Goal: Task Accomplishment & Management: Manage account settings

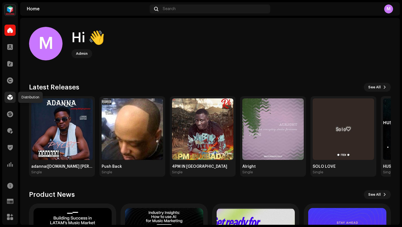
click at [9, 97] on span at bounding box center [10, 97] width 6 height 4
click at [8, 98] on span at bounding box center [10, 97] width 6 height 4
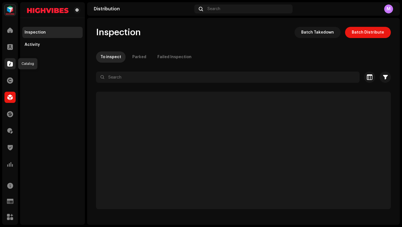
click at [9, 64] on span at bounding box center [10, 63] width 6 height 4
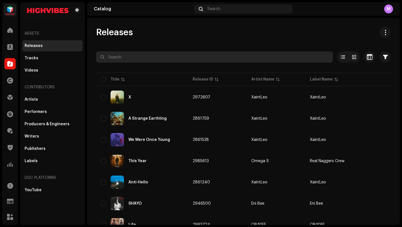
click at [145, 58] on input "text" at bounding box center [214, 56] width 237 height 11
paste input "Testy Money ITG"
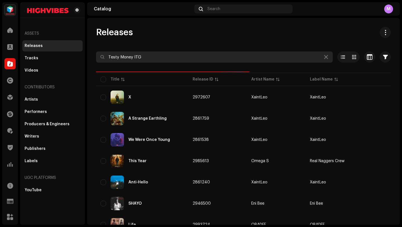
type input "Testy Money ITG"
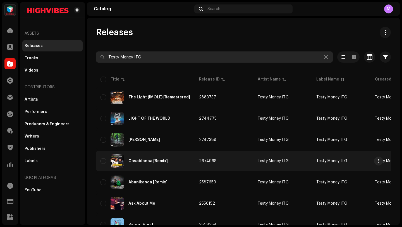
scroll to position [48, 0]
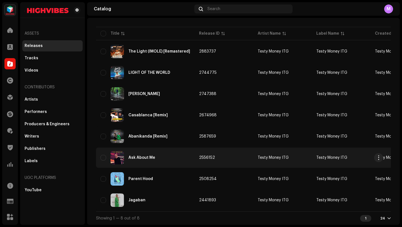
click at [235, 158] on td "2556152" at bounding box center [224, 157] width 59 height 20
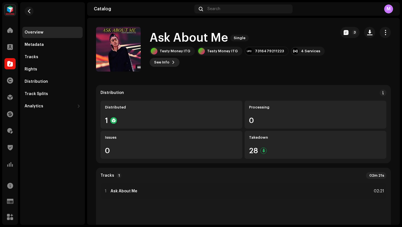
click at [161, 64] on span "See Info" at bounding box center [161, 62] width 15 height 11
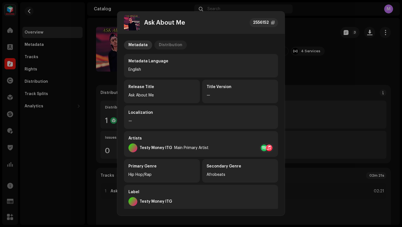
click at [165, 45] on div "Distribution" at bounding box center [170, 44] width 23 height 9
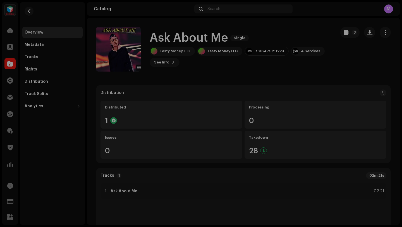
click at [312, 68] on div "Ask About Me 2556152 Metadata Distribution Release Date Nov 22, 2024 (Midnight …" at bounding box center [201, 113] width 402 height 227
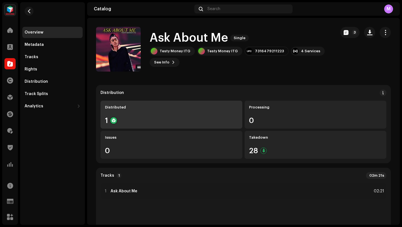
click at [178, 113] on div "Distributed 1" at bounding box center [172, 115] width 142 height 28
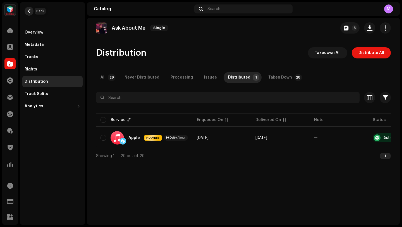
click at [25, 12] on button "button" at bounding box center [29, 11] width 9 height 9
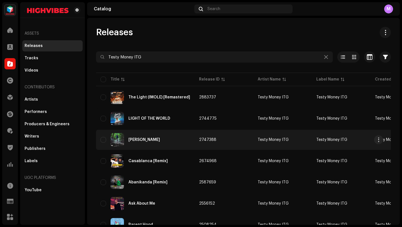
scroll to position [48, 0]
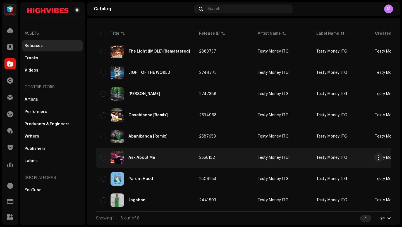
click at [168, 156] on div "Ask About Me" at bounding box center [146, 157] width 90 height 13
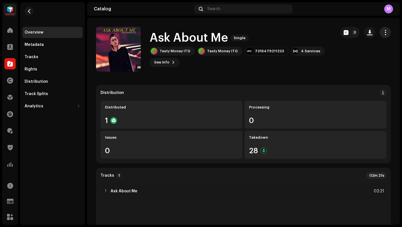
click at [383, 34] on span "button" at bounding box center [385, 32] width 5 height 4
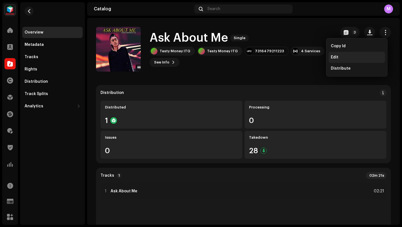
click at [335, 56] on span "Edit" at bounding box center [335, 57] width 8 height 4
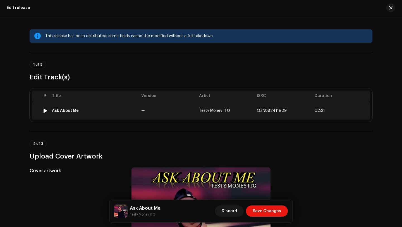
click at [183, 110] on td "—" at bounding box center [168, 111] width 58 height 18
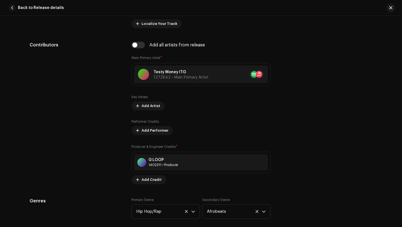
scroll to position [354, 0]
click at [44, 7] on span "Back to Release details" at bounding box center [41, 7] width 46 height 11
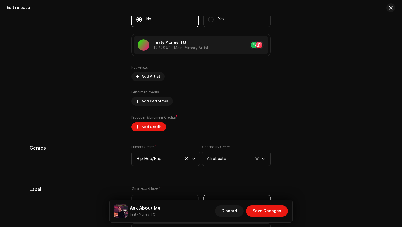
scroll to position [517, 0]
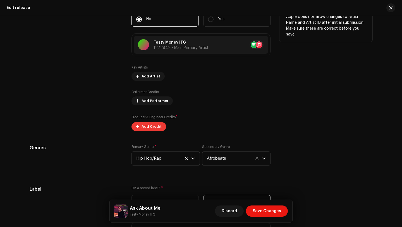
click at [147, 129] on span "Add Credit" at bounding box center [152, 126] width 20 height 11
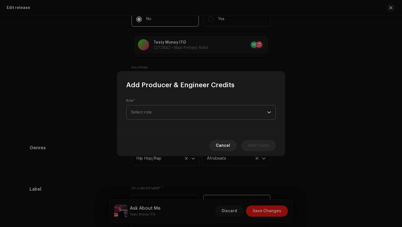
click at [168, 114] on span "Select role" at bounding box center [199, 112] width 136 height 14
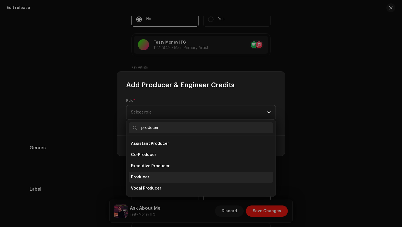
type input "producer"
click at [154, 174] on li "Producer" at bounding box center [201, 176] width 145 height 11
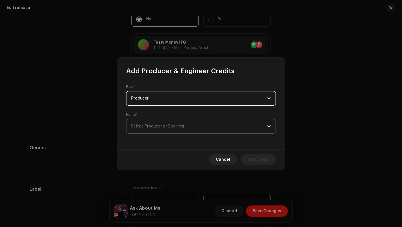
click at [158, 124] on span "Select Producer or Engineer" at bounding box center [158, 126] width 54 height 4
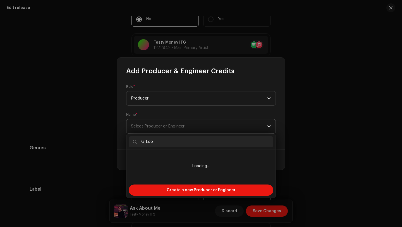
type input "G Loop"
drag, startPoint x: 160, startPoint y: 142, endPoint x: 133, endPoint y: 141, distance: 27.1
click at [132, 144] on input "G Loop" at bounding box center [201, 141] width 145 height 11
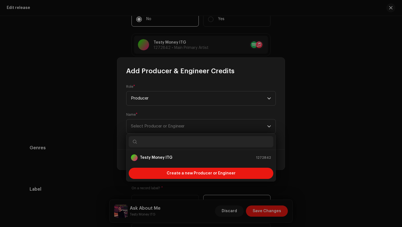
type input "G Loop"
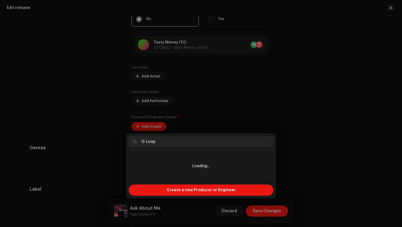
click at [77, 94] on div "Add Producer & Engineer Credits Role * Producer Name * Select Producer or Engin…" at bounding box center [201, 113] width 402 height 227
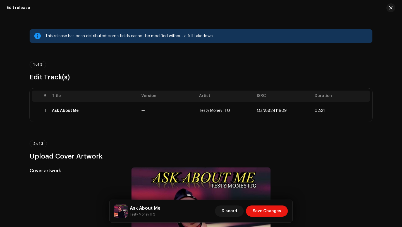
scroll to position [1, 0]
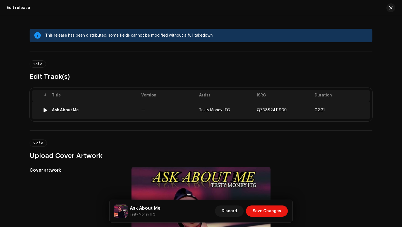
click at [165, 108] on td "—" at bounding box center [168, 110] width 58 height 18
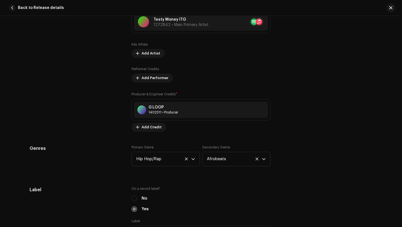
scroll to position [405, 0]
click at [36, 9] on span "Back to Release details" at bounding box center [41, 7] width 46 height 11
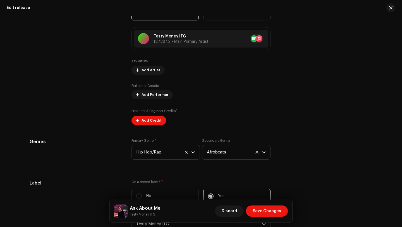
scroll to position [537, 0]
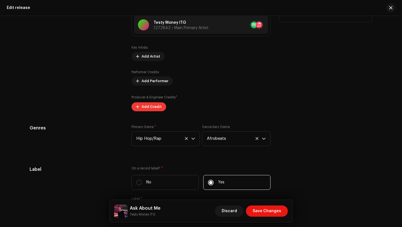
click at [154, 105] on span "Add Credit" at bounding box center [152, 106] width 20 height 11
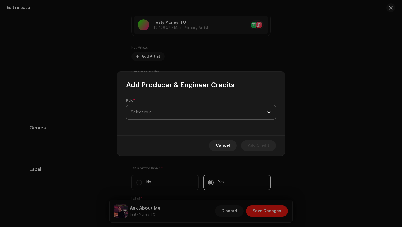
click at [166, 118] on span "Select role" at bounding box center [199, 112] width 136 height 14
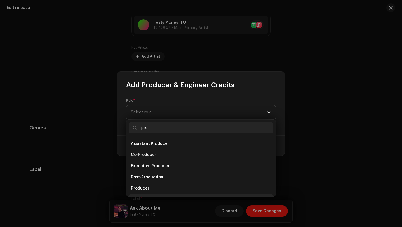
scroll to position [9, 0]
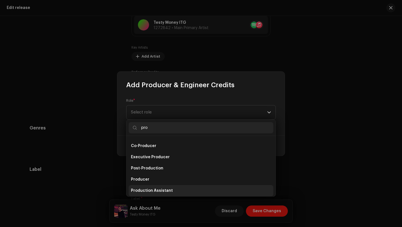
type input "pro"
click at [152, 191] on span "Production Assistant" at bounding box center [152, 191] width 42 height 6
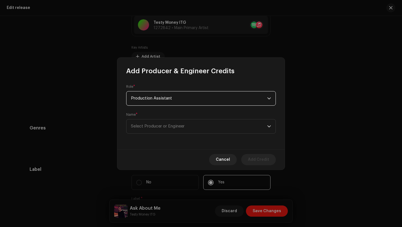
click at [180, 99] on span "Production Assistant" at bounding box center [199, 98] width 136 height 14
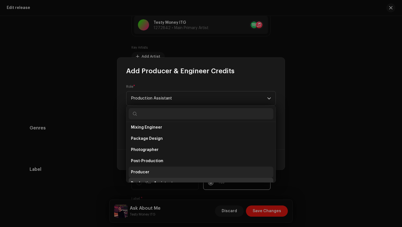
click at [157, 170] on li "Producer" at bounding box center [201, 171] width 145 height 11
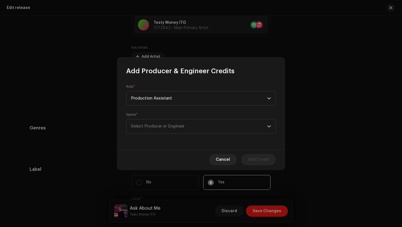
scroll to position [188, 0]
click at [155, 127] on span "Select Producer or Engineer" at bounding box center [158, 126] width 54 height 4
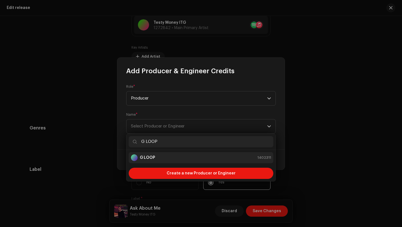
type input "G LOOP"
click at [153, 158] on strong "G LOOP" at bounding box center [147, 158] width 15 height 6
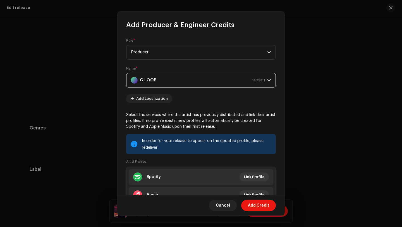
scroll to position [61, 0]
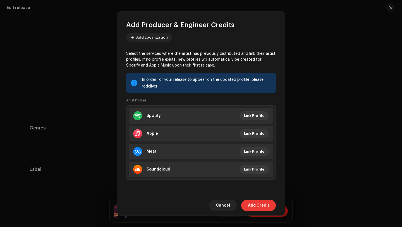
click at [252, 204] on span "Add Credit" at bounding box center [258, 205] width 21 height 11
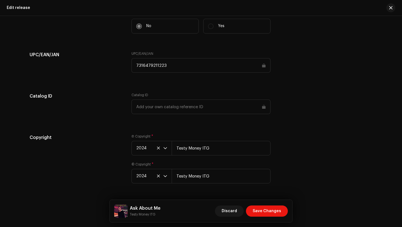
scroll to position [805, 0]
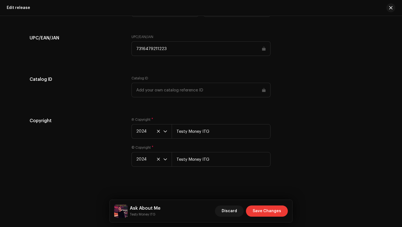
click at [266, 209] on span "Save Changes" at bounding box center [267, 210] width 28 height 11
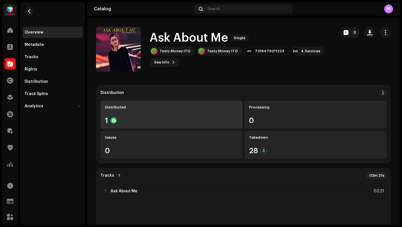
click at [163, 109] on div "Distributed" at bounding box center [171, 107] width 133 height 4
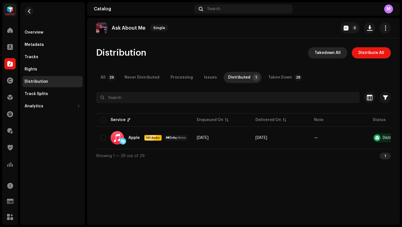
click at [331, 53] on span "Takedown All" at bounding box center [328, 52] width 26 height 11
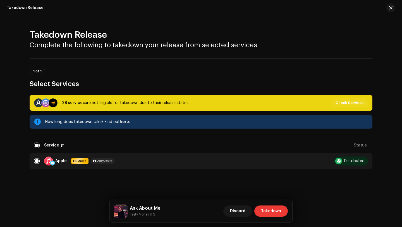
click at [276, 208] on span "Takedown" at bounding box center [271, 210] width 20 height 11
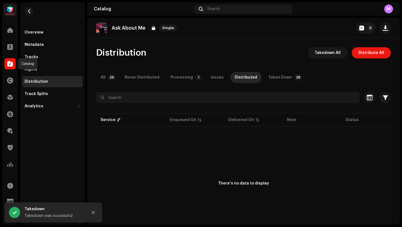
click at [9, 65] on span at bounding box center [10, 63] width 6 height 4
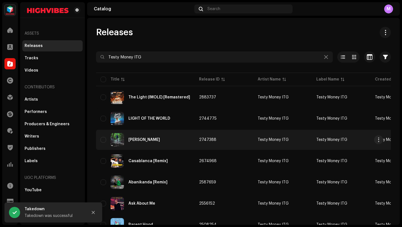
scroll to position [48, 0]
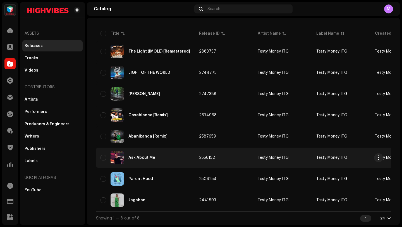
click at [176, 153] on div "Ask About Me" at bounding box center [146, 157] width 90 height 13
